Goal: Find specific page/section: Find specific page/section

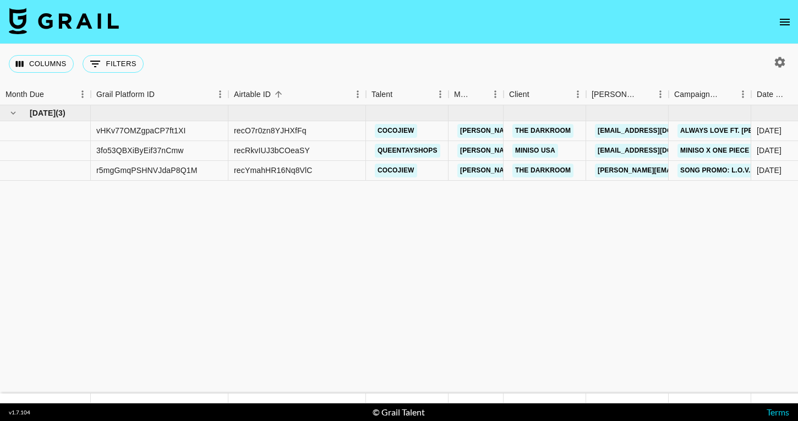
click at [784, 23] on icon "open drawer" at bounding box center [785, 21] width 13 height 13
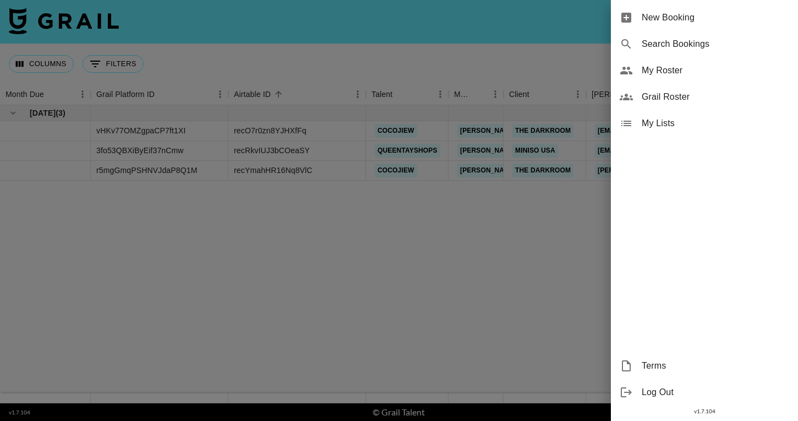
click at [690, 49] on span "Search Bookings" at bounding box center [716, 43] width 148 height 13
select select "id"
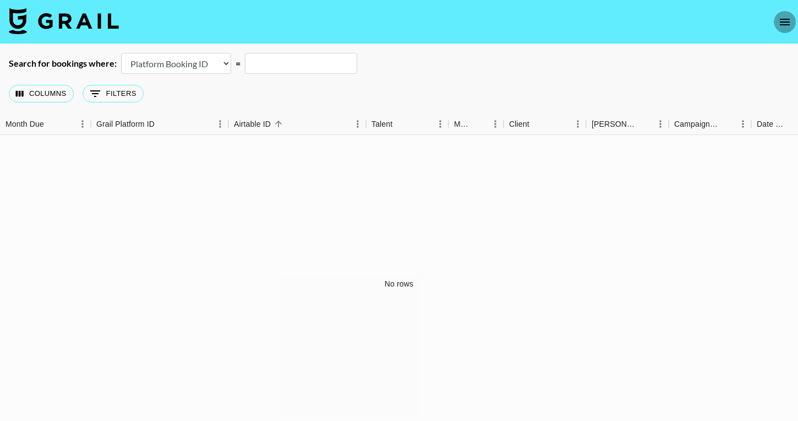
click at [783, 17] on icon "open drawer" at bounding box center [785, 21] width 13 height 13
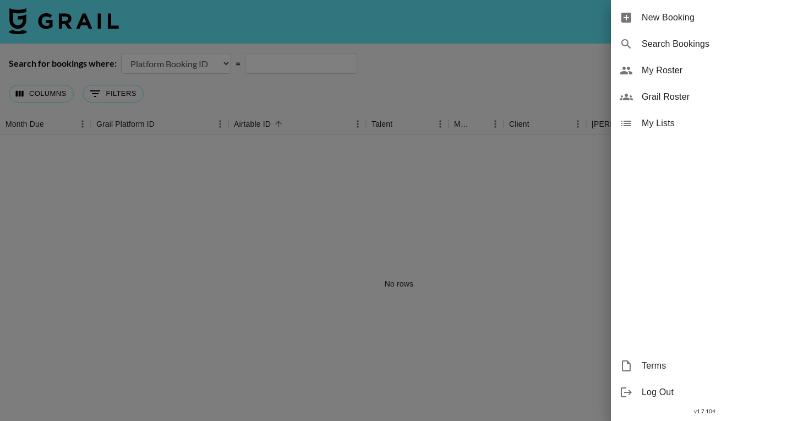
click at [665, 102] on span "Grail Roster" at bounding box center [716, 96] width 148 height 13
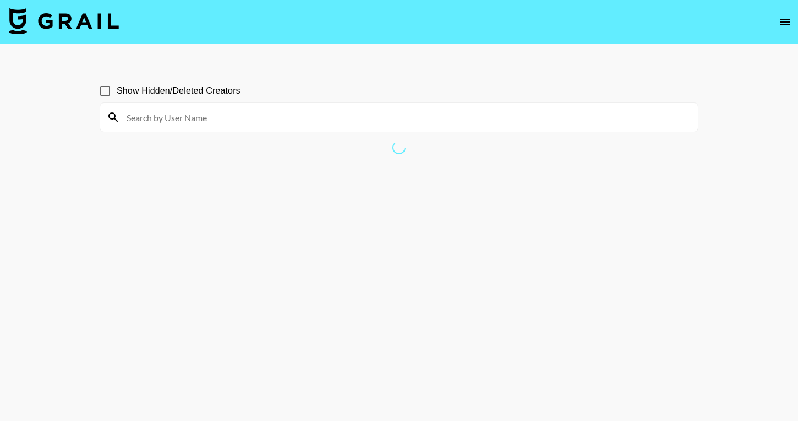
click at [104, 91] on input "Show Hidden/Deleted Creators" at bounding box center [105, 90] width 23 height 23
checkbox input "true"
click at [167, 113] on input at bounding box center [406, 117] width 572 height 18
click at [64, 174] on main "Show Hidden/Deleted Creators chhloe" at bounding box center [399, 236] width 798 height 385
click at [323, 284] on section "Show Hidden/Deleted Creators chhloe" at bounding box center [399, 236] width 599 height 333
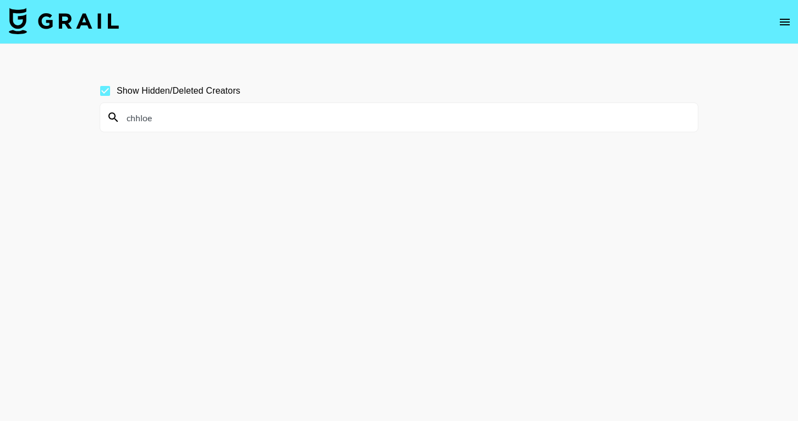
click at [235, 117] on input "chhloe" at bounding box center [406, 117] width 572 height 18
click at [419, 115] on input "chhloe" at bounding box center [406, 117] width 572 height 18
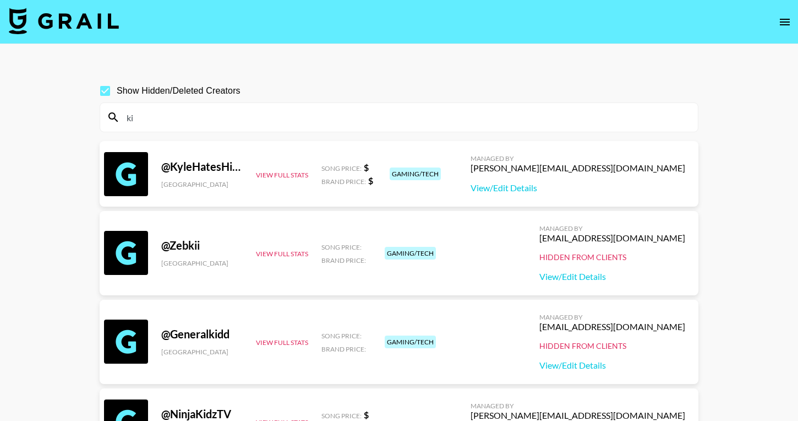
type input "k"
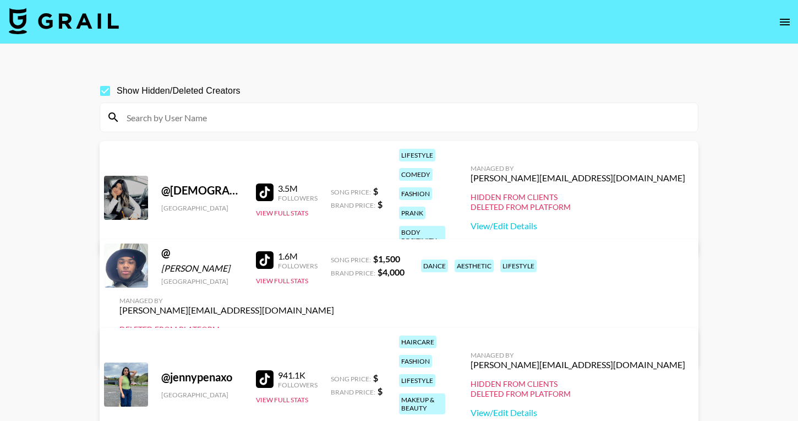
click at [422, 115] on input at bounding box center [406, 117] width 572 height 18
click at [210, 111] on input at bounding box center [406, 117] width 572 height 18
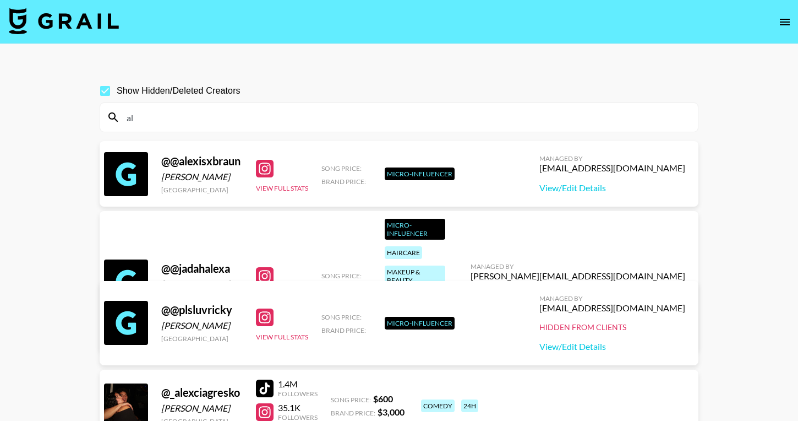
type input "a"
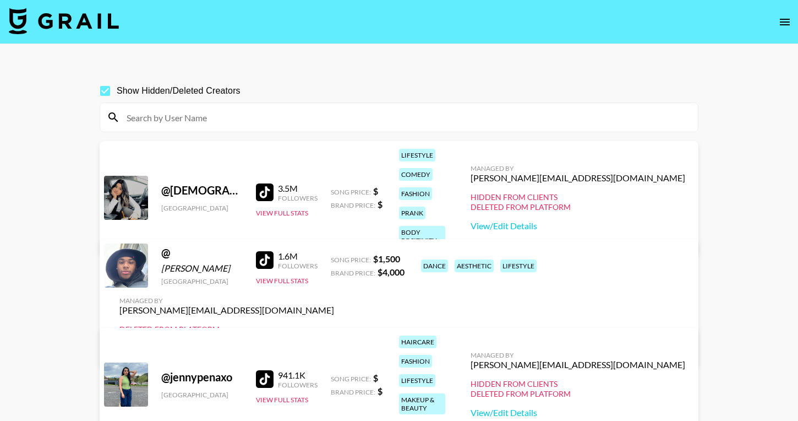
click at [309, 120] on input at bounding box center [406, 117] width 572 height 18
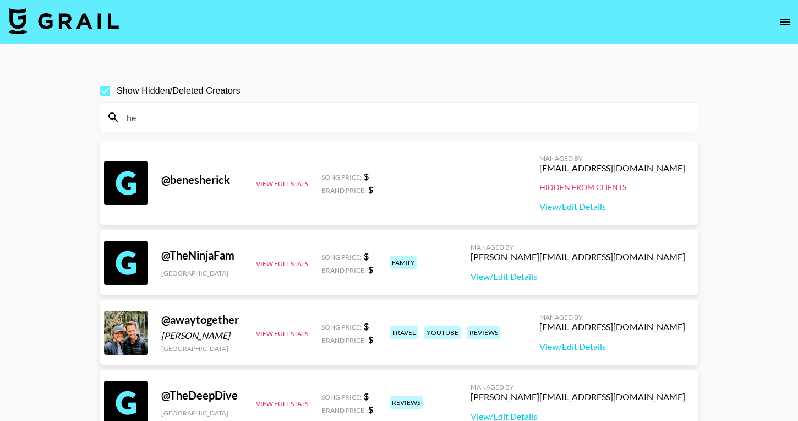
type input "h"
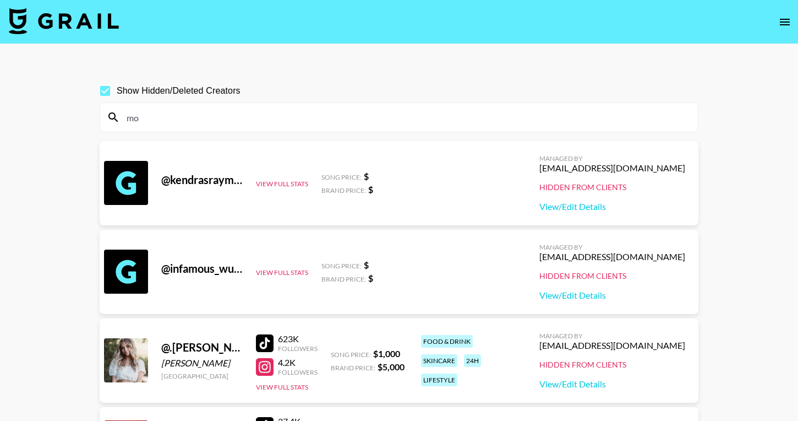
type input "m"
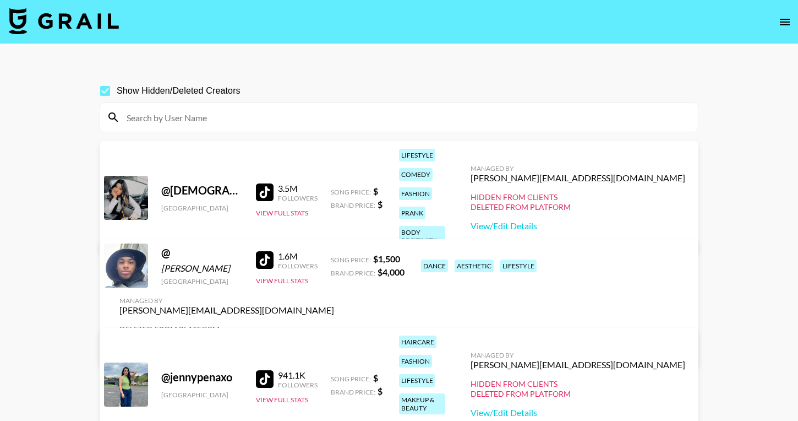
click at [269, 115] on input at bounding box center [406, 117] width 572 height 18
paste input "blyyyyyythe"
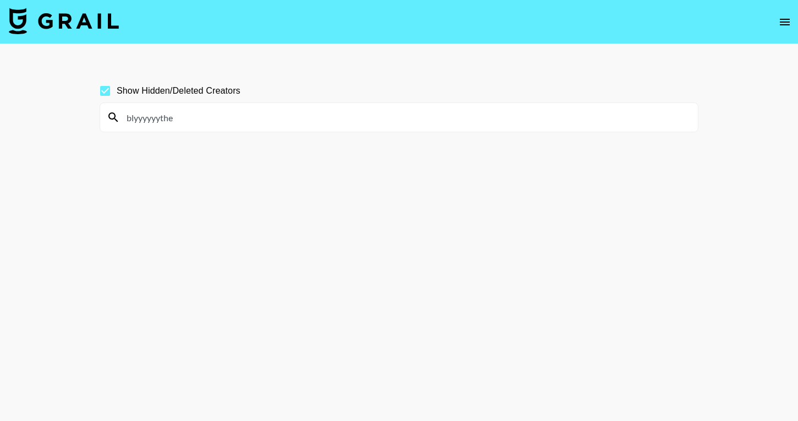
click at [269, 113] on input "blyyyyyythe" at bounding box center [406, 117] width 572 height 18
paste input "the.[PERSON_NAME]"
type input "blythe.[PERSON_NAME]"
